Goal: Task Accomplishment & Management: Use online tool/utility

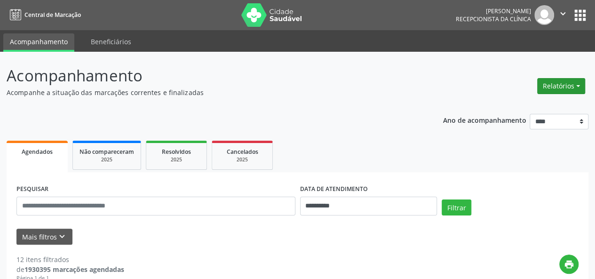
click at [575, 89] on button "Relatórios" at bounding box center [561, 86] width 48 height 16
click at [531, 100] on link "Agendamentos" at bounding box center [535, 105] width 101 height 13
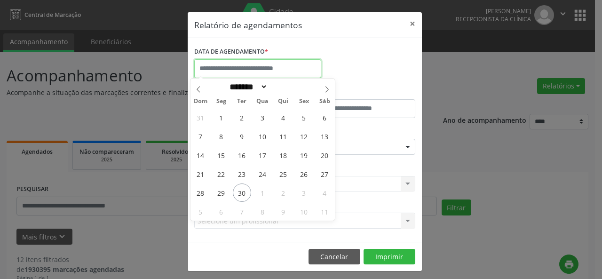
click at [310, 67] on input "text" at bounding box center [257, 68] width 127 height 19
click at [324, 92] on icon at bounding box center [327, 89] width 7 height 7
select select "*"
click at [261, 117] on span "1" at bounding box center [263, 117] width 18 height 18
type input "**********"
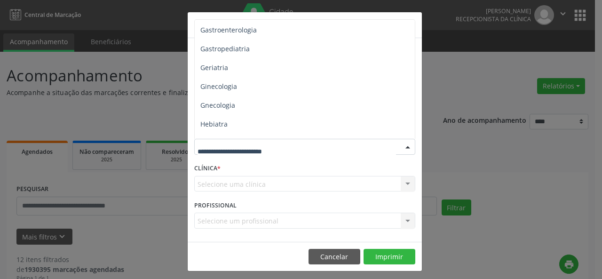
scroll to position [638, 0]
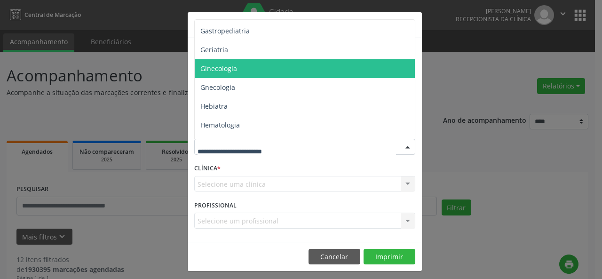
click at [280, 69] on span "Ginecologia" at bounding box center [306, 68] width 222 height 19
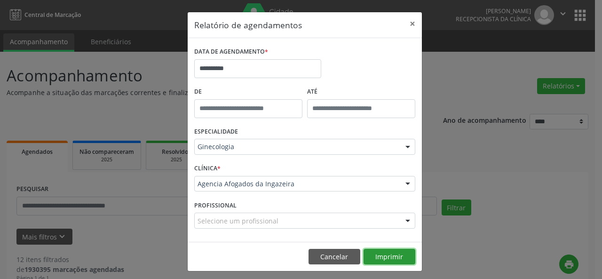
click at [378, 256] on button "Imprimir" at bounding box center [390, 257] width 52 height 16
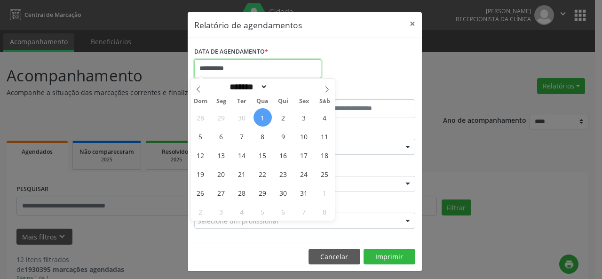
click at [270, 67] on input "**********" at bounding box center [257, 68] width 127 height 19
click at [199, 87] on icon at bounding box center [198, 90] width 3 height 6
select select "*"
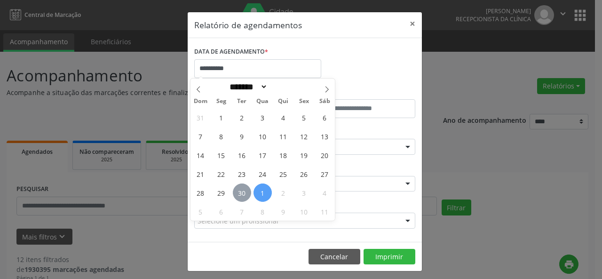
click at [241, 188] on span "30" at bounding box center [242, 193] width 18 height 18
type input "**********"
click at [241, 188] on span "30" at bounding box center [242, 193] width 18 height 18
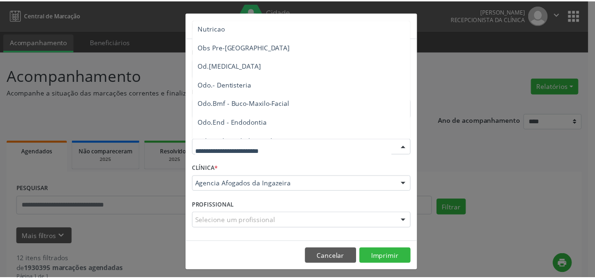
scroll to position [1021, 0]
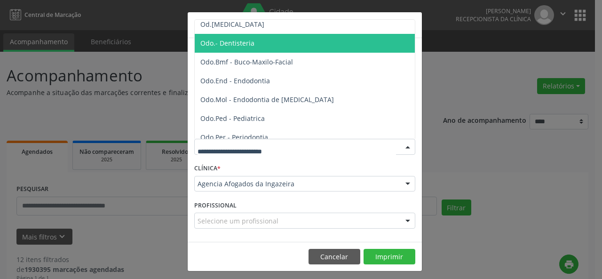
click at [300, 43] on span "Odo.- Dentisteria" at bounding box center [306, 43] width 222 height 19
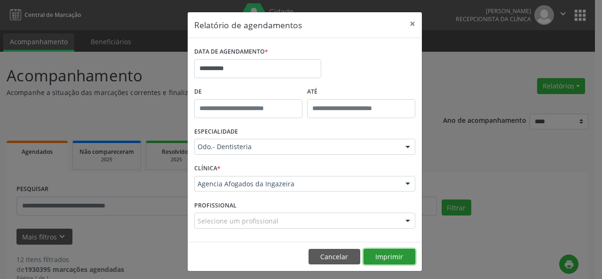
click at [389, 249] on button "Imprimir" at bounding box center [390, 257] width 52 height 16
click at [409, 22] on button "×" at bounding box center [412, 23] width 19 height 23
